Goal: Communication & Community: Share content

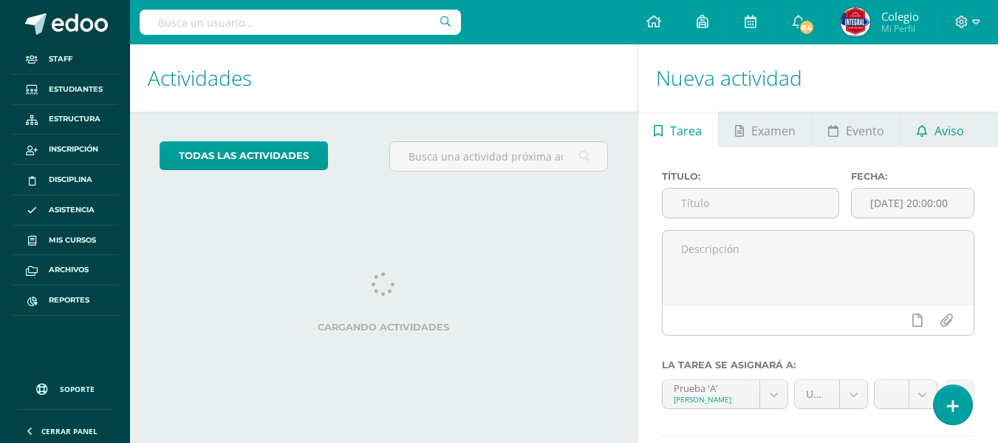
drag, startPoint x: 935, startPoint y: 123, endPoint x: 909, endPoint y: 140, distance: 31.6
click at [935, 123] on span "Aviso" at bounding box center [950, 130] width 30 height 35
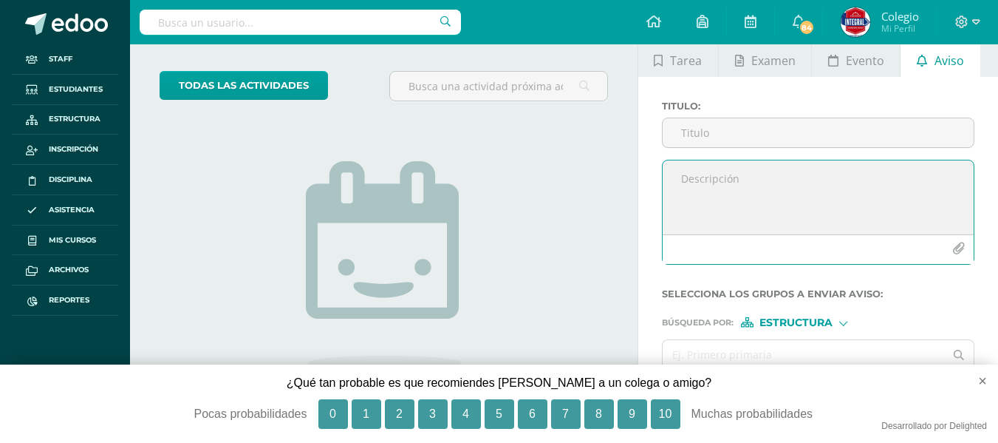
click at [697, 186] on div at bounding box center [818, 212] width 313 height 105
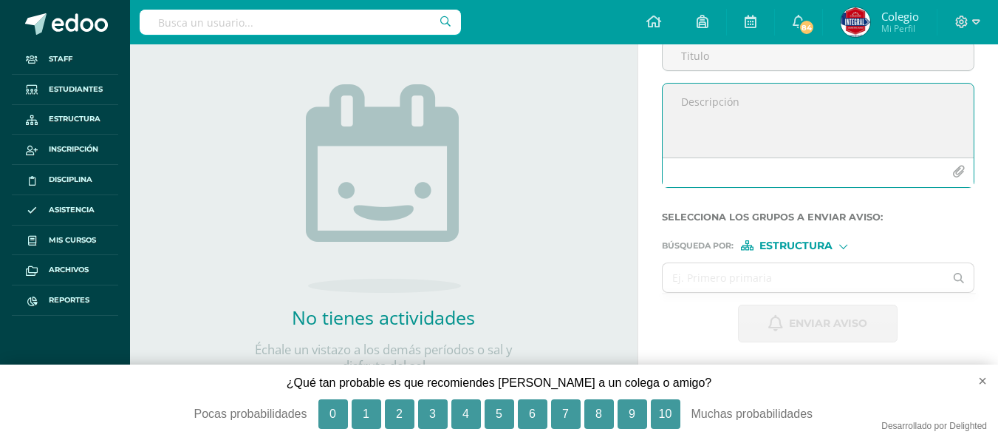
paste textarea "🟦⬜🟦¡Acompáñanos [DATE] a vivir nuestras 2 actividades en simultaneo. 🏃Antorcha …"
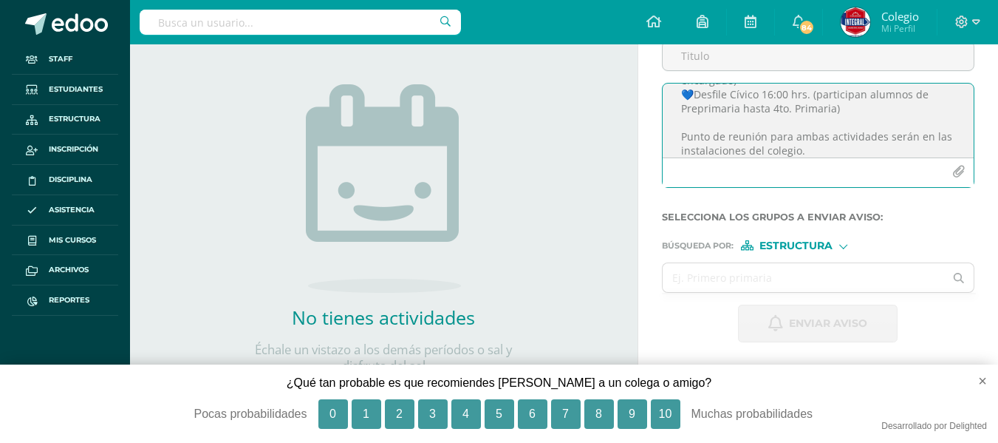
scroll to position [0, 0]
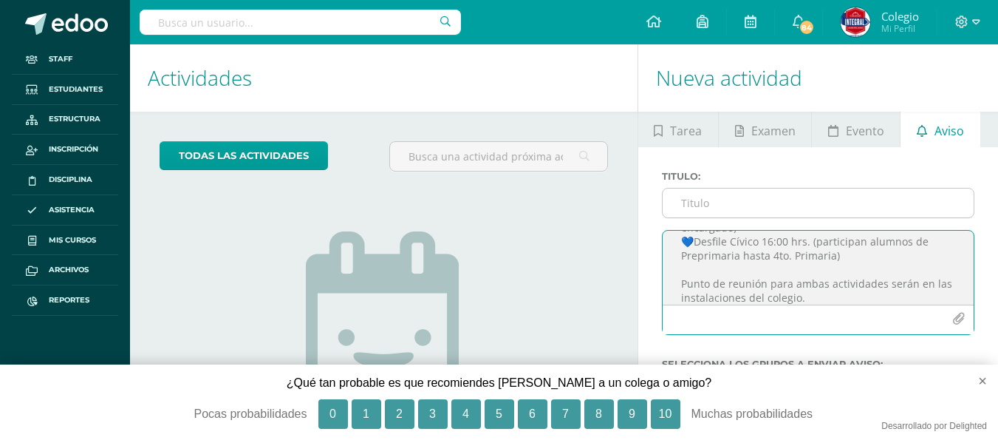
type textarea "🟦⬜🟦¡Acompáñanos [DATE] a vivir nuestras 2 actividades en simultaneo. 🏃Antorcha …"
click at [698, 207] on input "Titulo :" at bounding box center [818, 202] width 311 height 29
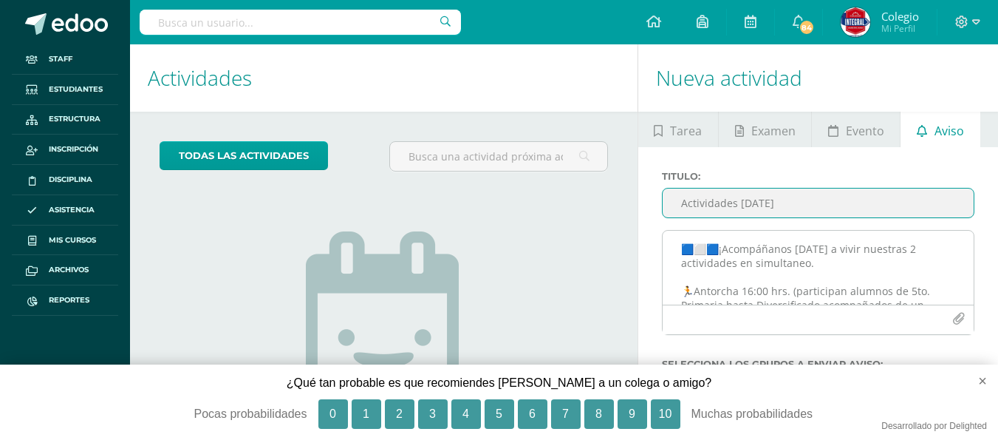
type input "Actividades [DATE]"
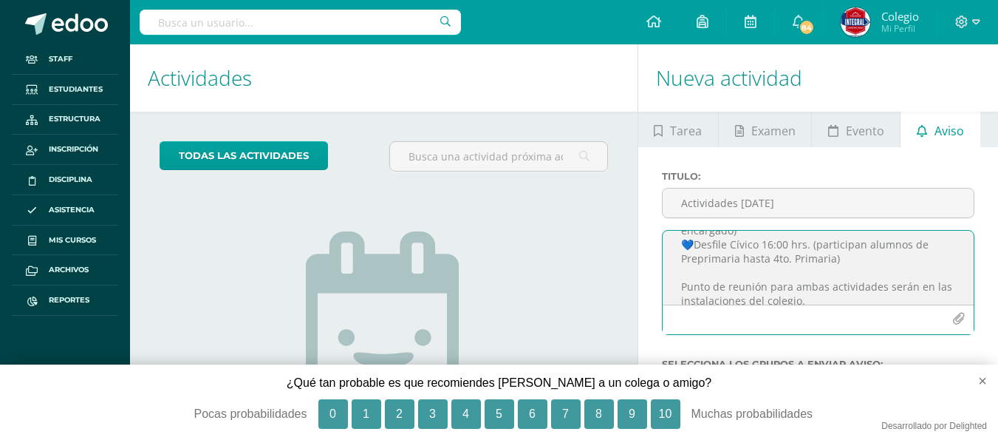
scroll to position [103, 0]
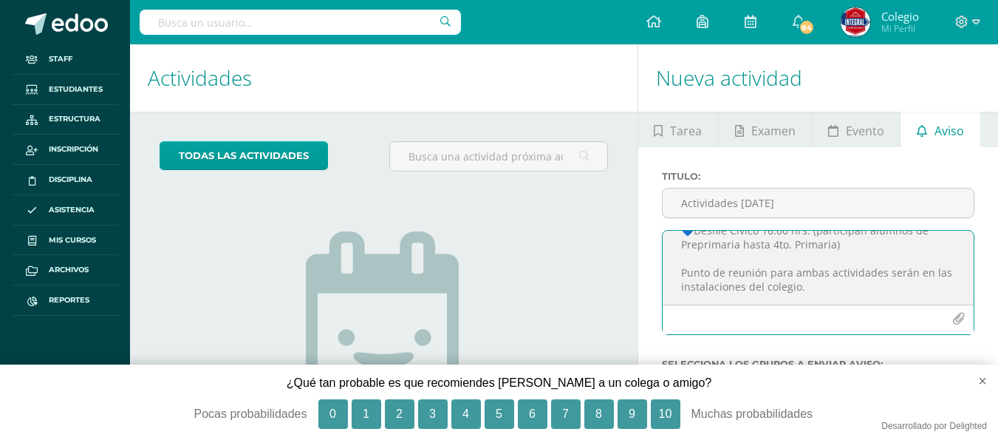
click at [908, 278] on textarea "🟦⬜🟦¡Acompáñanos [DATE] a vivir nuestras 2 actividades en simultaneo. 🏃Antorcha …" at bounding box center [818, 268] width 311 height 74
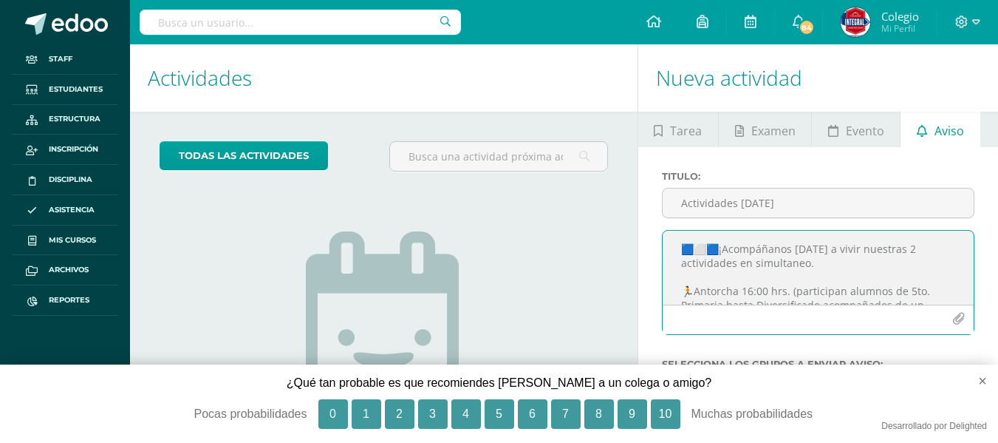
drag, startPoint x: 808, startPoint y: 294, endPoint x: 631, endPoint y: 219, distance: 192.0
click at [631, 219] on div "Actividades Actividad todas las Actividades No tienes actividades Échale un vis…" at bounding box center [564, 306] width 880 height 524
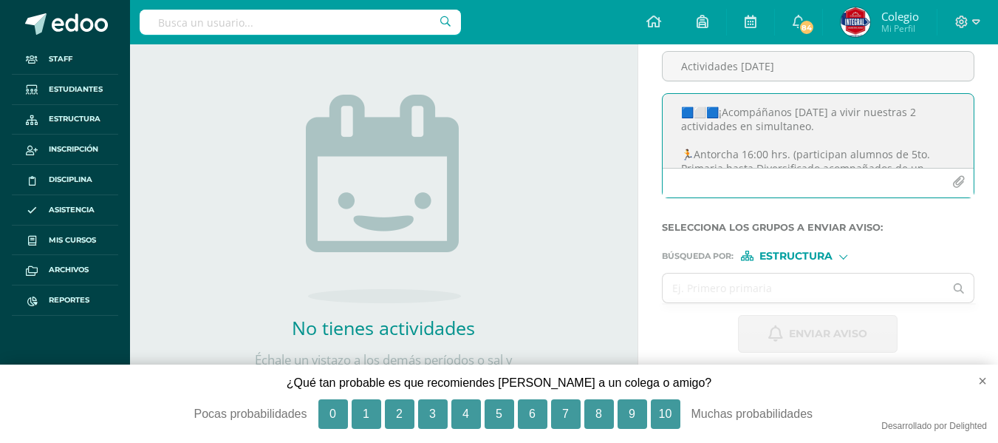
scroll to position [250, 0]
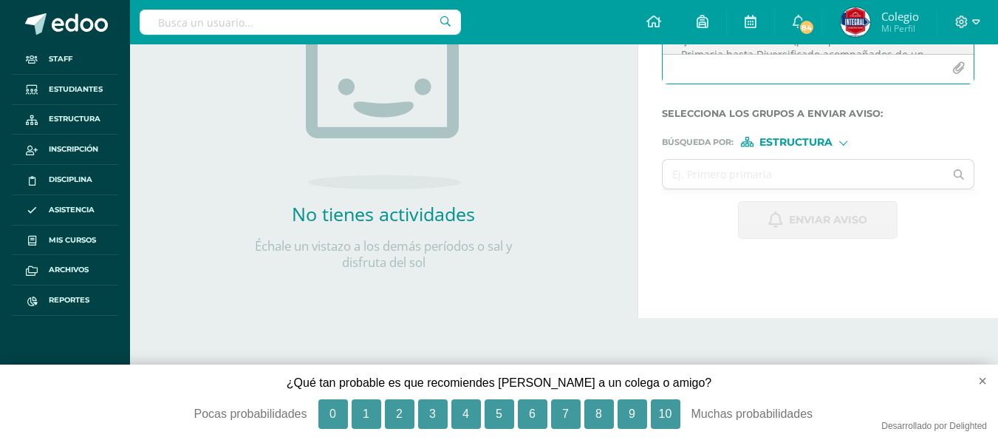
type textarea "🟦⬜🟦¡Acompáñanos [DATE] a vivir nuestras 2 actividades en simultaneo. 🏃Antorcha …"
click at [960, 65] on icon "button" at bounding box center [958, 68] width 13 height 13
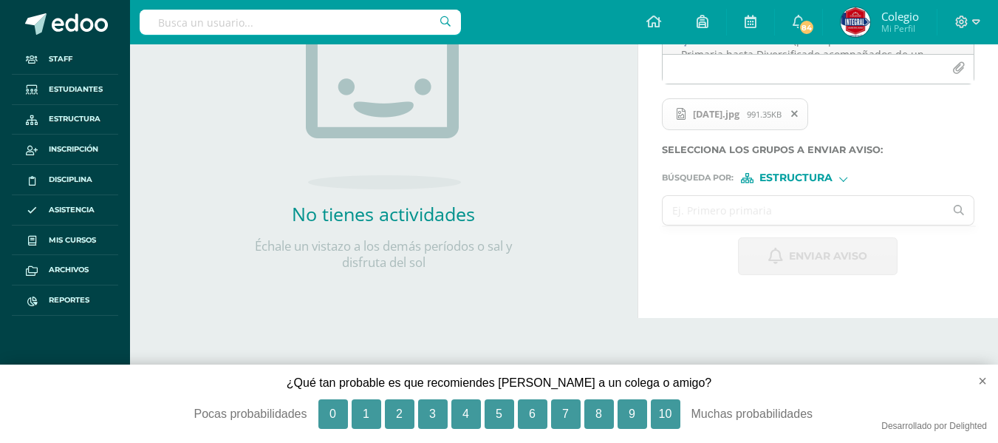
click at [769, 216] on input "text" at bounding box center [804, 210] width 282 height 29
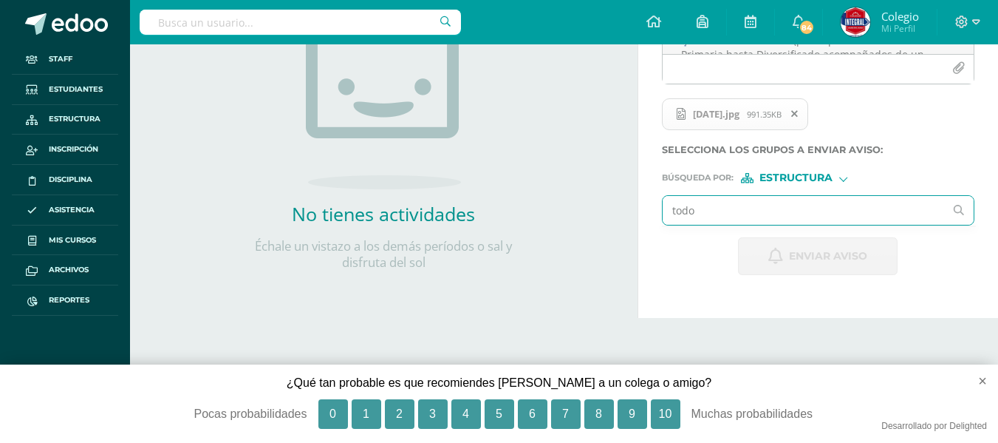
type input "todos"
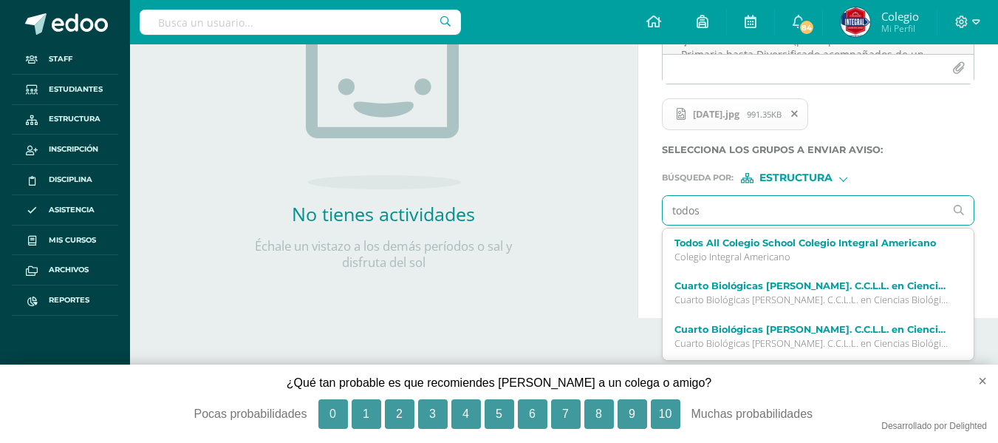
click at [725, 248] on label "Todos All Colegio School Colegio Integral Americano" at bounding box center [813, 242] width 276 height 11
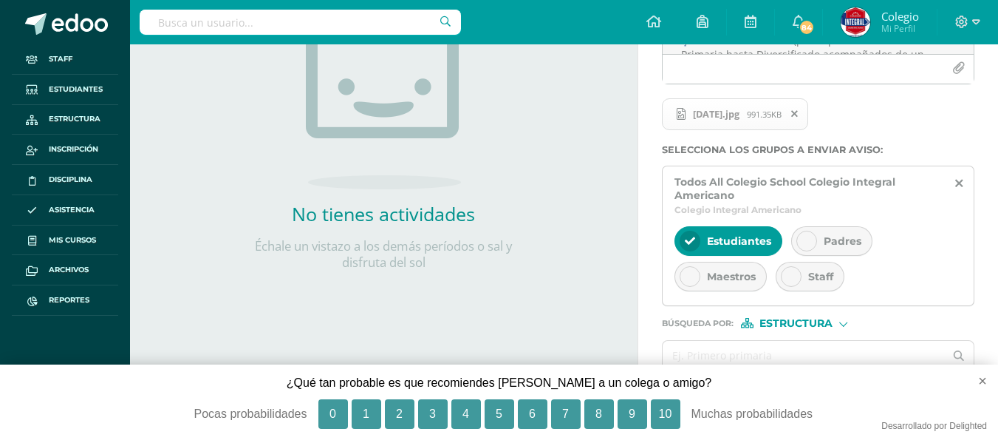
click at [819, 241] on div "Padres" at bounding box center [831, 241] width 81 height 30
click at [815, 276] on span "Staff" at bounding box center [820, 276] width 25 height 13
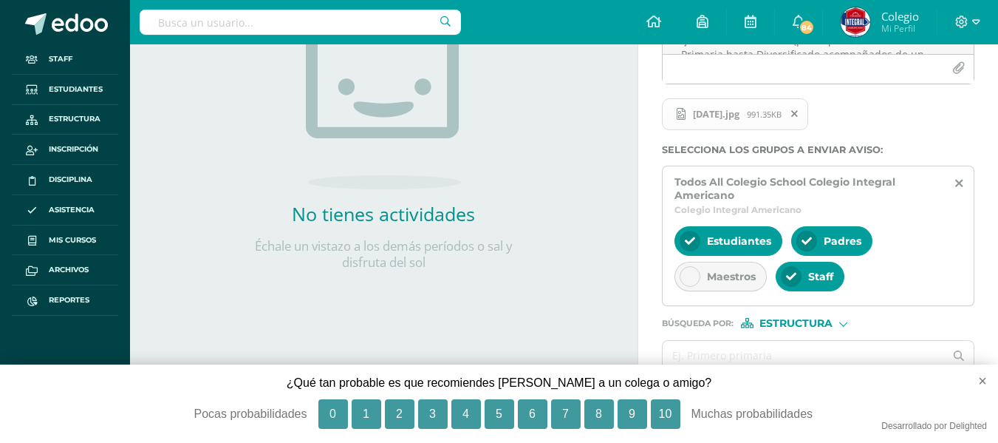
click at [719, 284] on div "Maestros" at bounding box center [721, 277] width 92 height 30
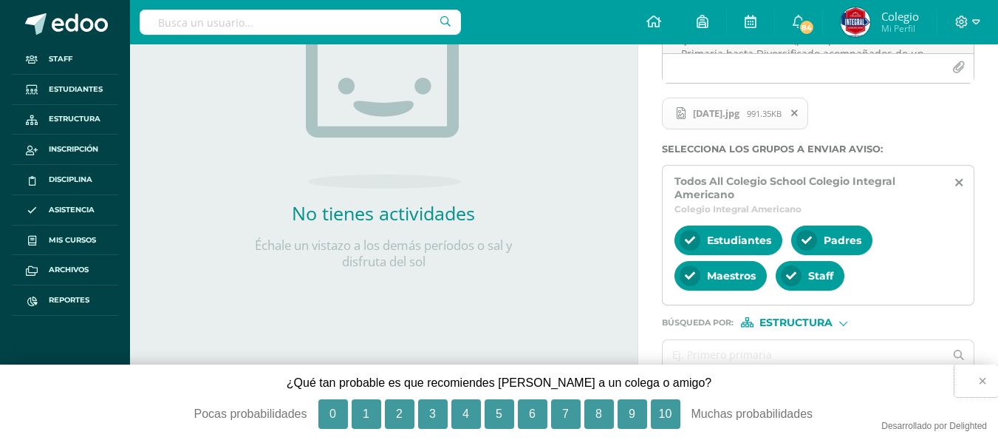
click at [983, 380] on button "×" at bounding box center [977, 380] width 44 height 33
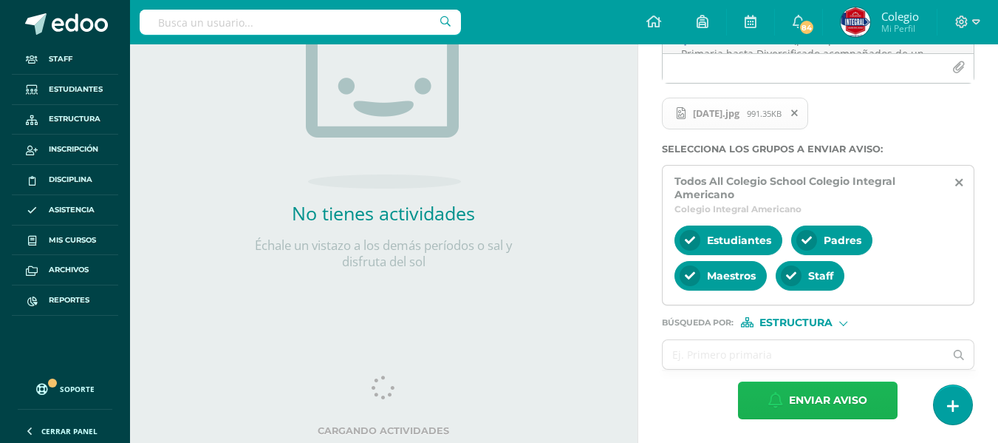
click at [793, 399] on span "Enviar aviso" at bounding box center [828, 400] width 78 height 36
